Goal: Check status: Check status

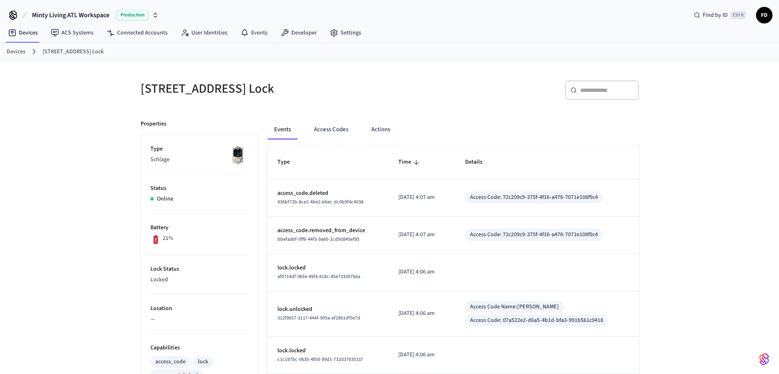
click at [20, 50] on link "Devices" at bounding box center [16, 52] width 19 height 9
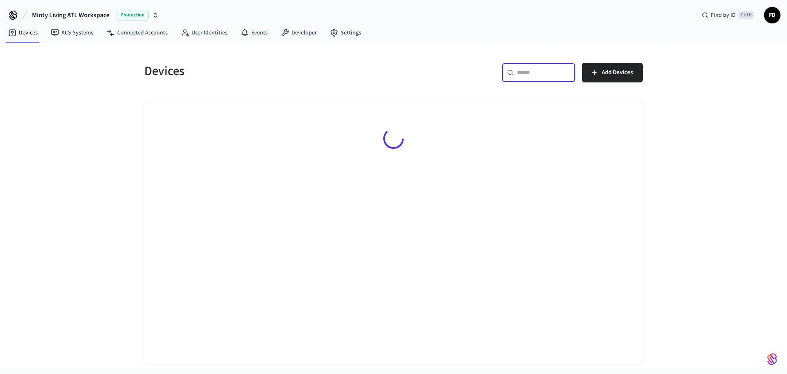
click at [536, 70] on input "text" at bounding box center [543, 72] width 53 height 8
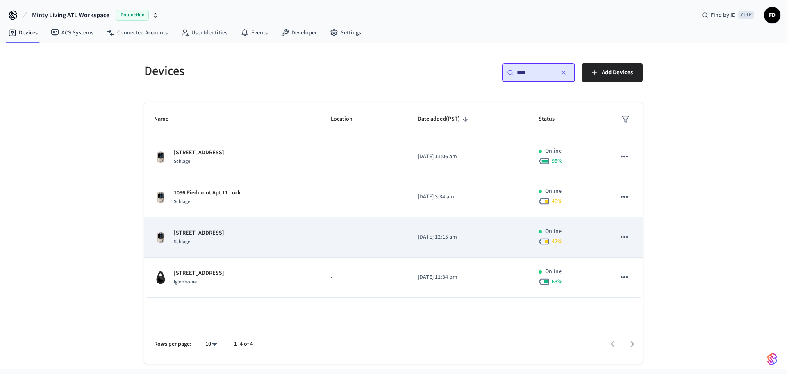
type input "****"
click at [264, 236] on div "1096 Piedmont Apt 4 Schlage" at bounding box center [232, 237] width 157 height 17
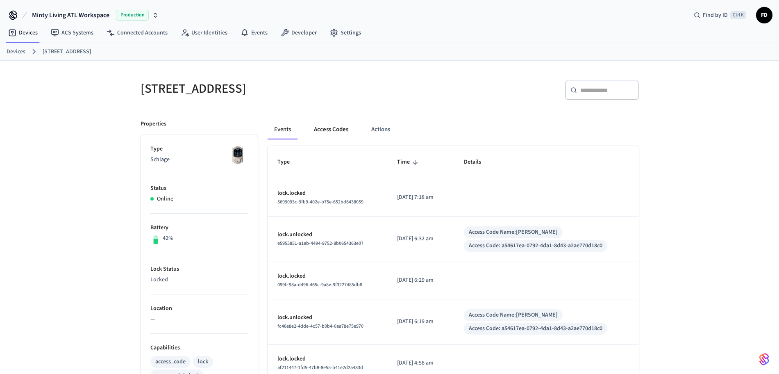
click at [323, 131] on button "Access Codes" at bounding box center [331, 130] width 48 height 20
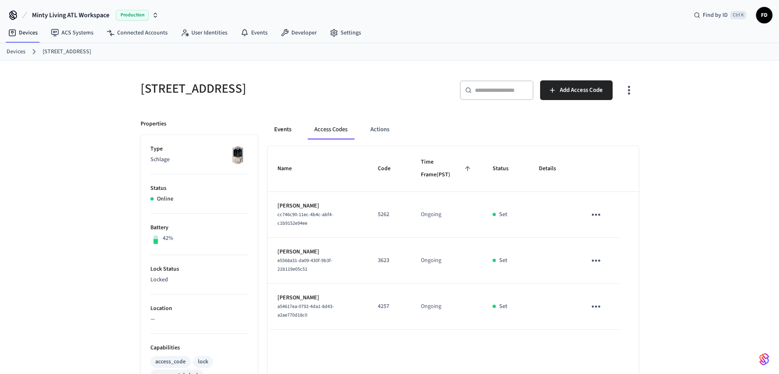
click at [286, 129] on button "Events" at bounding box center [283, 130] width 30 height 20
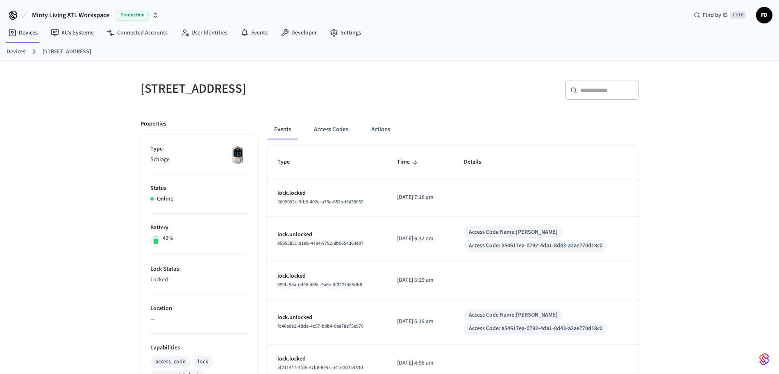
click at [64, 113] on div "1096 Piedmont Apt 4 ​ ​ Properties Type Schlage Status Online Battery 42% Lock …" at bounding box center [389, 338] width 779 height 555
